Goal: Information Seeking & Learning: Stay updated

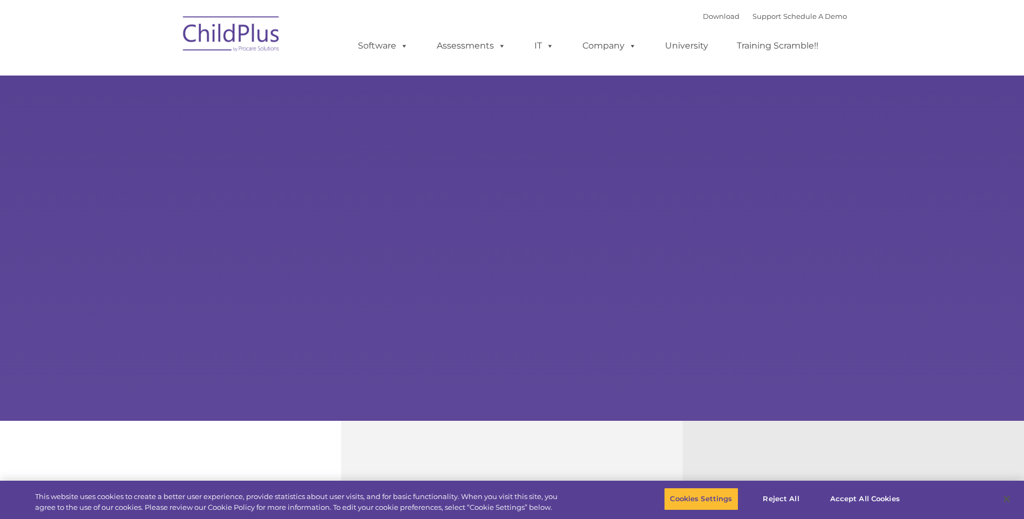
select select "MEDIUM"
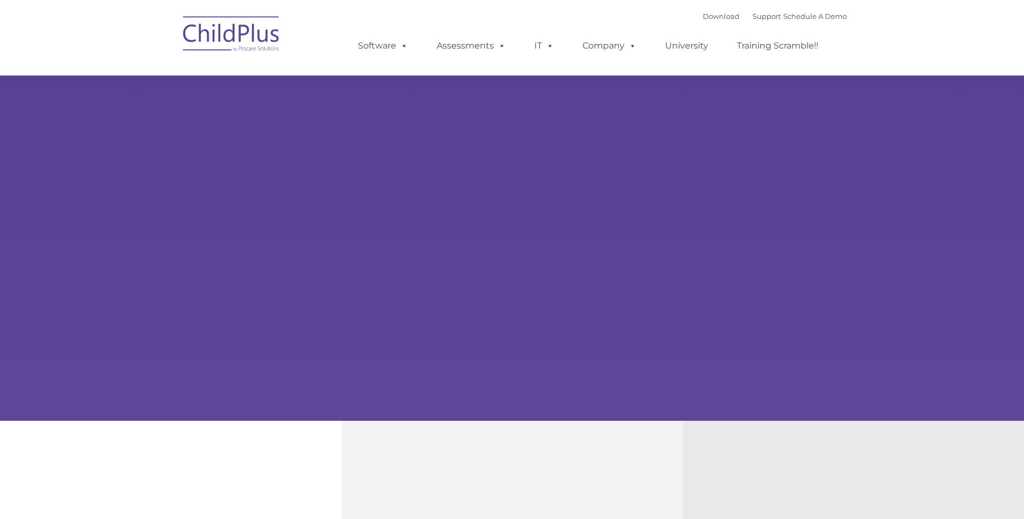
type input ""
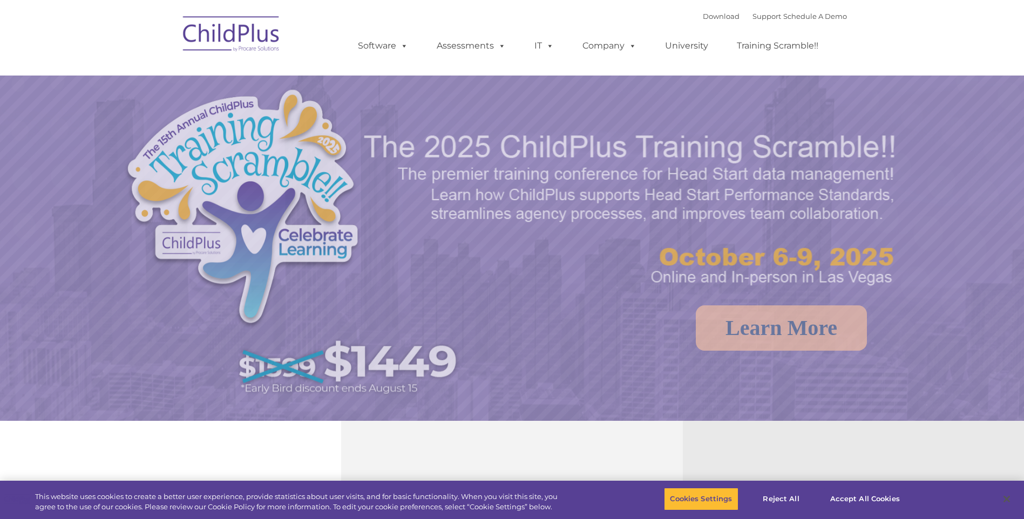
select select "MEDIUM"
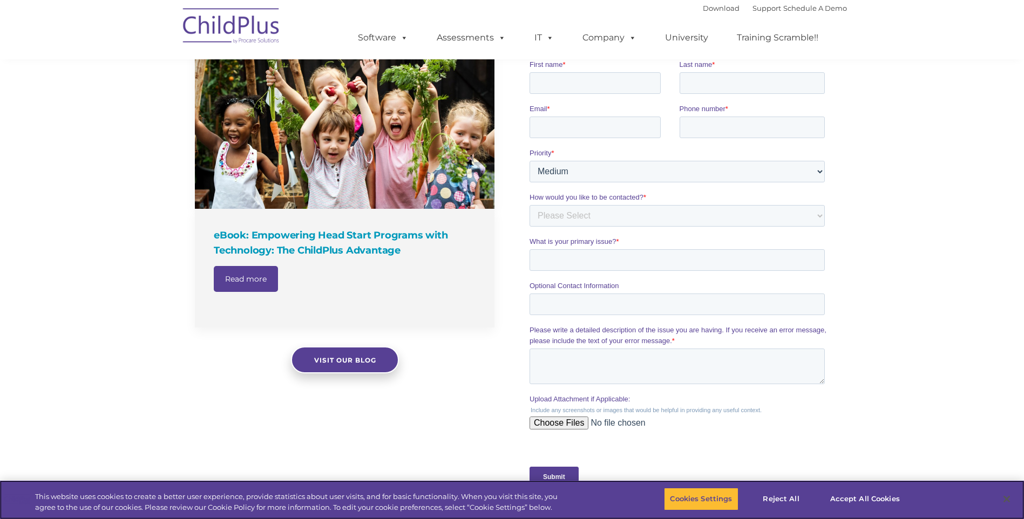
scroll to position [729, 0]
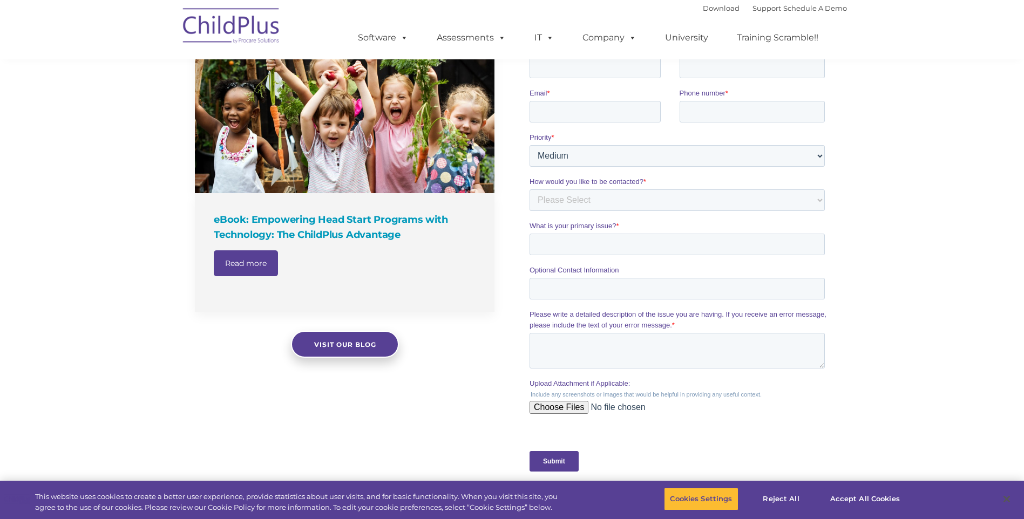
click at [155, 369] on div "The Latest News eBook: Empowering Head Start Programs with Technology: The Chil…" at bounding box center [512, 240] width 1024 height 558
